Goal: Task Accomplishment & Management: Manage account settings

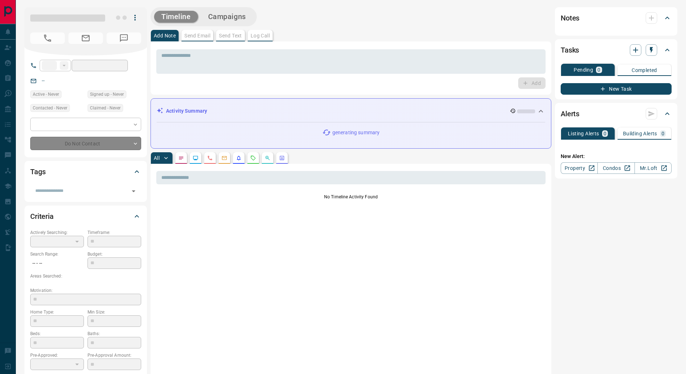
type input "**"
type input "**********"
type input "**"
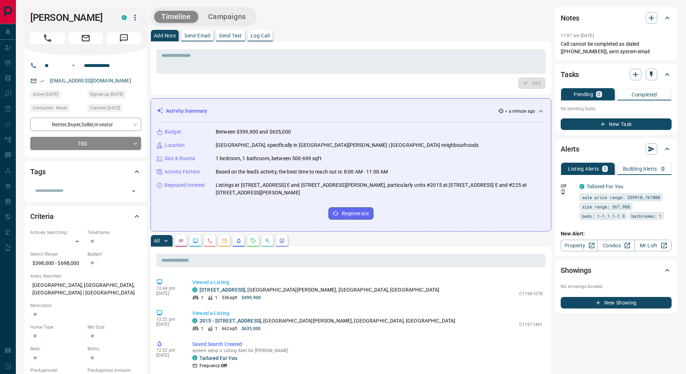
click at [261, 33] on p "Log Call" at bounding box center [260, 35] width 19 height 5
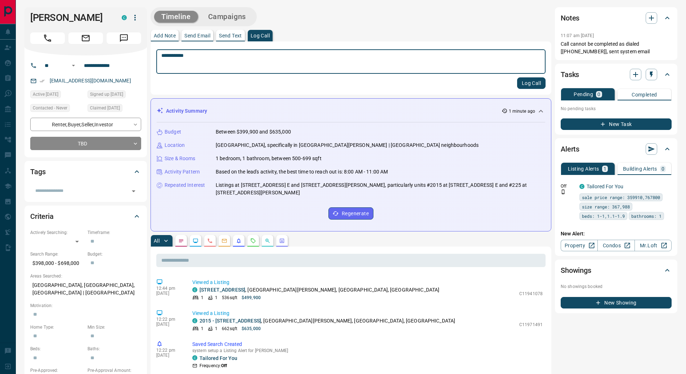
type textarea "**********"
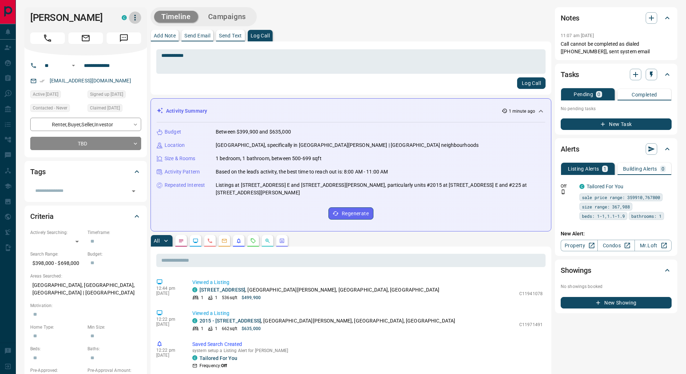
click at [137, 16] on icon "button" at bounding box center [135, 17] width 9 height 9
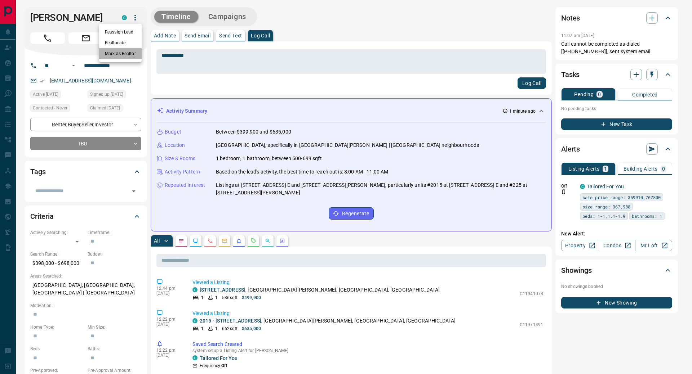
click at [128, 52] on li "Mark as Realtor" at bounding box center [120, 53] width 42 height 11
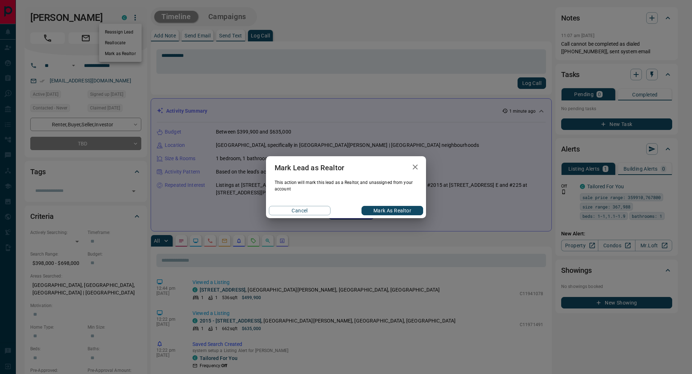
click at [391, 210] on button "Mark as Realtor" at bounding box center [392, 210] width 62 height 9
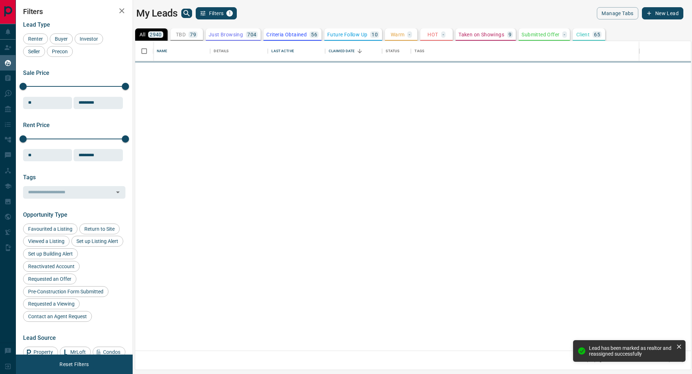
scroll to position [304, 550]
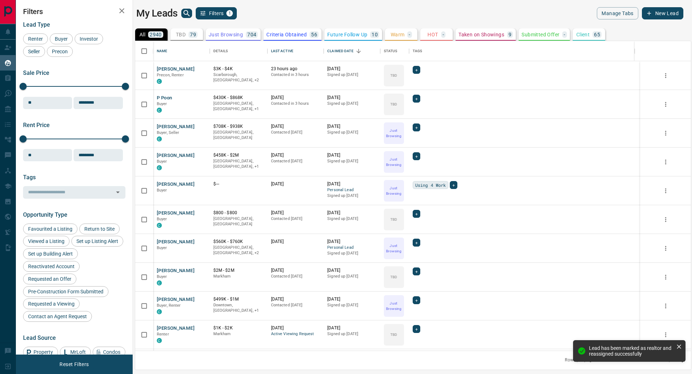
click at [179, 36] on p "TBD" at bounding box center [181, 34] width 10 height 5
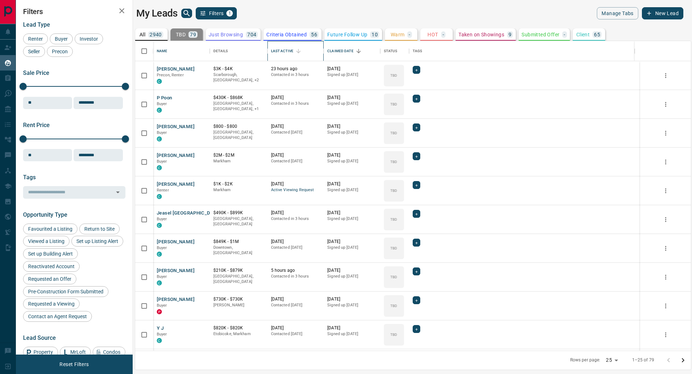
click at [281, 52] on div "Last Active" at bounding box center [282, 51] width 22 height 20
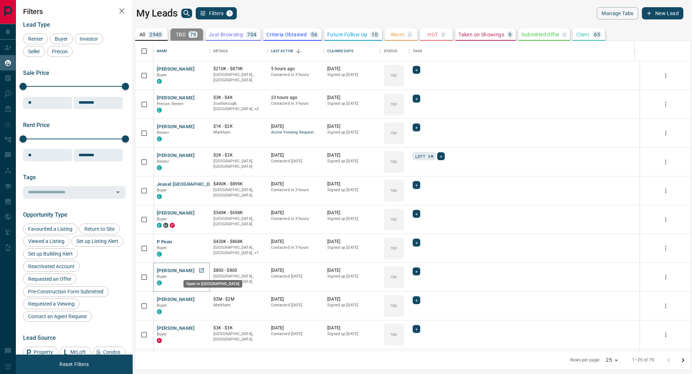
click at [201, 270] on icon "Open in New Tab" at bounding box center [201, 270] width 4 height 4
click at [202, 299] on icon "Open in New Tab" at bounding box center [201, 299] width 6 height 6
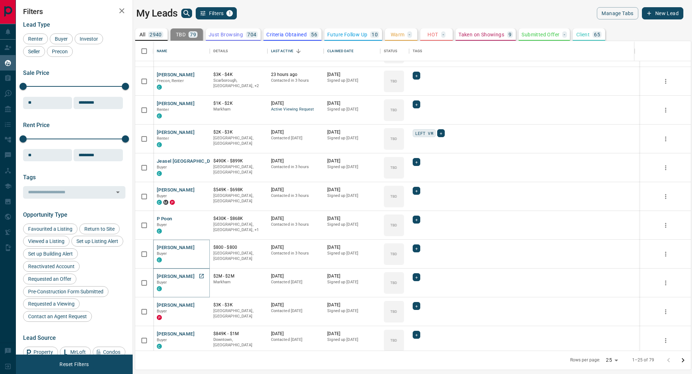
scroll to position [36, 0]
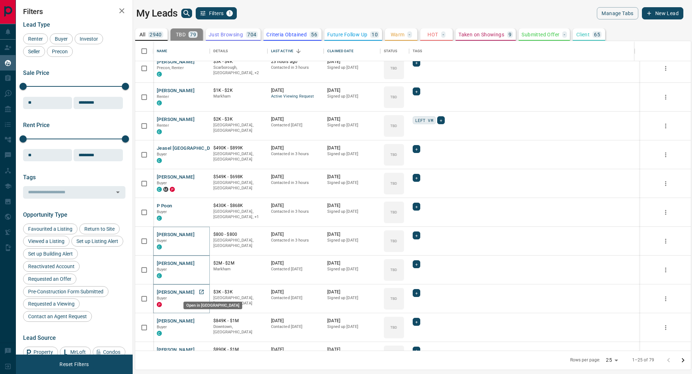
click at [201, 293] on icon "Open in New Tab" at bounding box center [201, 292] width 6 height 6
click at [200, 292] on icon "Open in New Tab" at bounding box center [201, 292] width 6 height 6
click at [201, 294] on icon "Open in New Tab" at bounding box center [201, 292] width 6 height 6
click at [199, 321] on icon "Open in New Tab" at bounding box center [201, 321] width 4 height 4
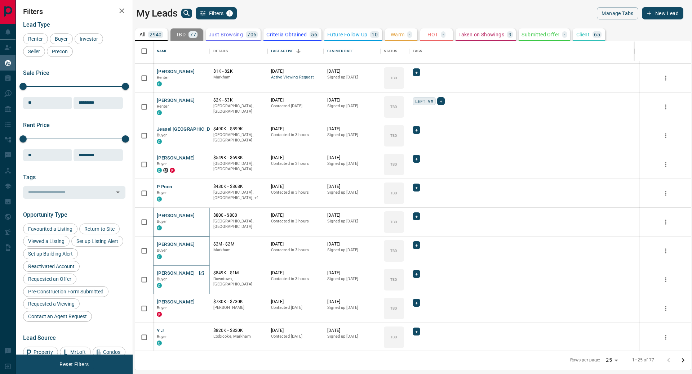
scroll to position [72, 0]
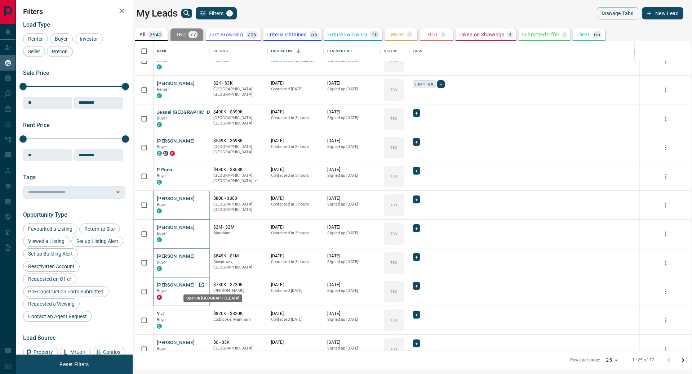
click at [202, 285] on icon "Open in New Tab" at bounding box center [201, 285] width 6 height 6
click at [203, 314] on icon "Open in New Tab" at bounding box center [201, 314] width 6 height 6
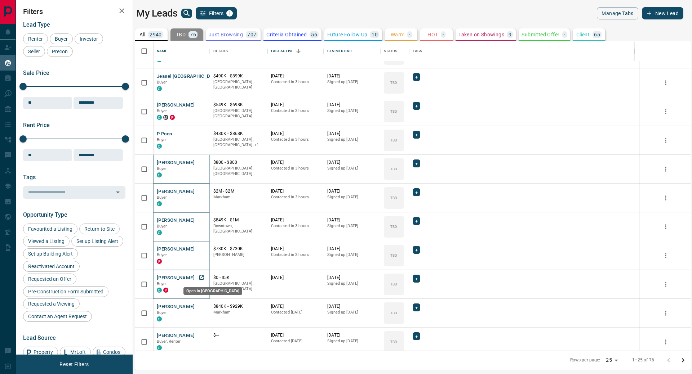
click at [202, 278] on icon "Open in New Tab" at bounding box center [201, 278] width 6 height 6
